Goal: Information Seeking & Learning: Find specific fact

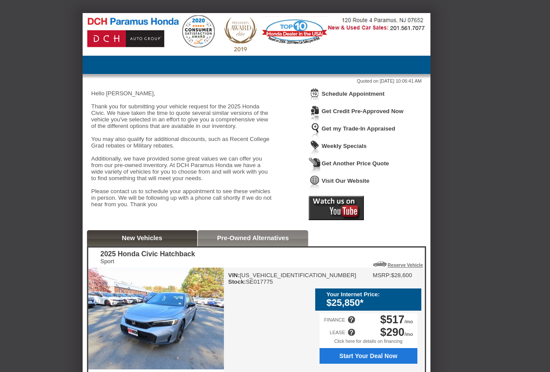
click at [252, 304] on div "VIN: [US_VEHICLE_IDENTIFICATION_NUMBER] Stock: SE017775 MSRP: $28,600 Your Inte…" at bounding box center [324, 344] width 200 height 153
click at [256, 303] on div "VIN: [US_VEHICLE_IDENTIFICATION_NUMBER] Stock: SE017775 MSRP: $28,600 Your Inte…" at bounding box center [324, 344] width 200 height 153
click at [258, 285] on div "VIN: [US_VEHICLE_IDENTIFICATION_NUMBER] Stock: SE017775" at bounding box center [292, 278] width 128 height 13
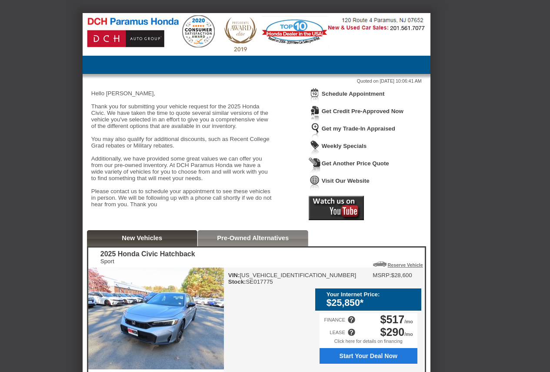
click at [258, 285] on div "VIN: [US_VEHICLE_IDENTIFICATION_NUMBER] Stock: SE017775" at bounding box center [292, 278] width 128 height 13
copy div "Stock: SE017775"
